Goal: Check status: Check status

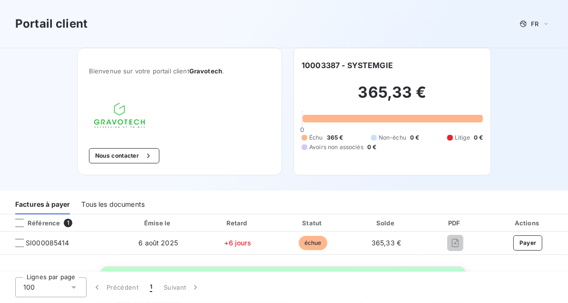
scroll to position [95, 0]
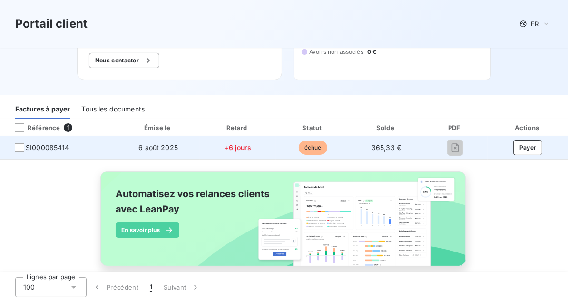
click at [168, 152] on td "6 août 2025" at bounding box center [158, 147] width 83 height 23
drag, startPoint x: 203, startPoint y: 151, endPoint x: 248, endPoint y: 150, distance: 44.7
click at [208, 151] on td "+6 jours" at bounding box center [238, 147] width 76 height 23
drag, startPoint x: 257, startPoint y: 150, endPoint x: 301, endPoint y: 150, distance: 43.8
click at [294, 150] on tr "SI000085414 [DATE] +6 jours échue 365,33 € Payer" at bounding box center [284, 147] width 568 height 23
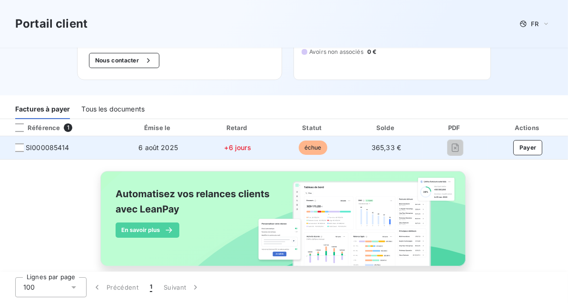
drag, startPoint x: 334, startPoint y: 151, endPoint x: 424, endPoint y: 153, distance: 89.9
click at [351, 152] on tr "SI000085414 [DATE] +6 jours échue 365,33 € Payer" at bounding box center [284, 147] width 568 height 23
click at [444, 154] on div at bounding box center [455, 147] width 50 height 15
drag, startPoint x: 377, startPoint y: 147, endPoint x: 362, endPoint y: 145, distance: 15.4
click at [362, 145] on td "365,33 €" at bounding box center [386, 147] width 72 height 23
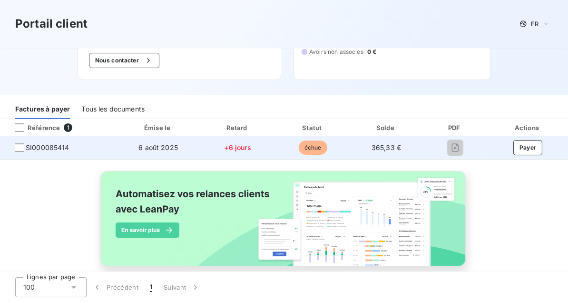
click at [167, 154] on td "6 août 2025" at bounding box center [158, 147] width 83 height 23
drag, startPoint x: 168, startPoint y: 154, endPoint x: 127, endPoint y: 149, distance: 42.1
click at [127, 149] on td "6 août 2025" at bounding box center [158, 147] width 83 height 23
drag, startPoint x: 127, startPoint y: 149, endPoint x: 46, endPoint y: 145, distance: 80.5
click at [69, 147] on span "SI000085414" at bounding box center [59, 148] width 102 height 10
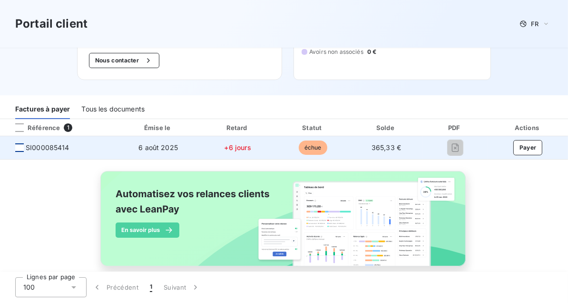
click at [22, 145] on div at bounding box center [19, 147] width 9 height 9
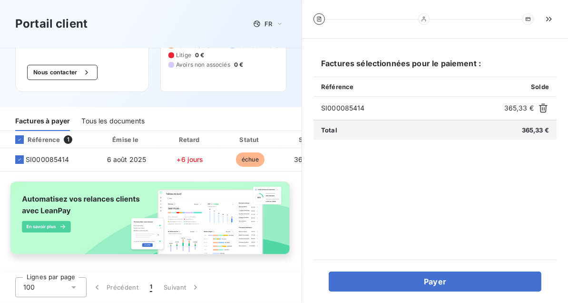
scroll to position [92, 0]
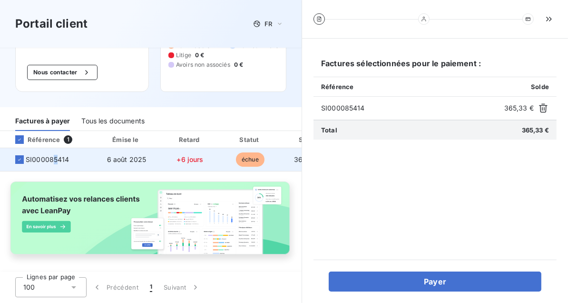
click at [54, 159] on span "SI000085414" at bounding box center [48, 160] width 44 height 10
click at [53, 157] on span "SI000085414" at bounding box center [48, 160] width 44 height 10
click at [13, 158] on span "SI000085414" at bounding box center [47, 160] width 78 height 10
